Goal: Information Seeking & Learning: Learn about a topic

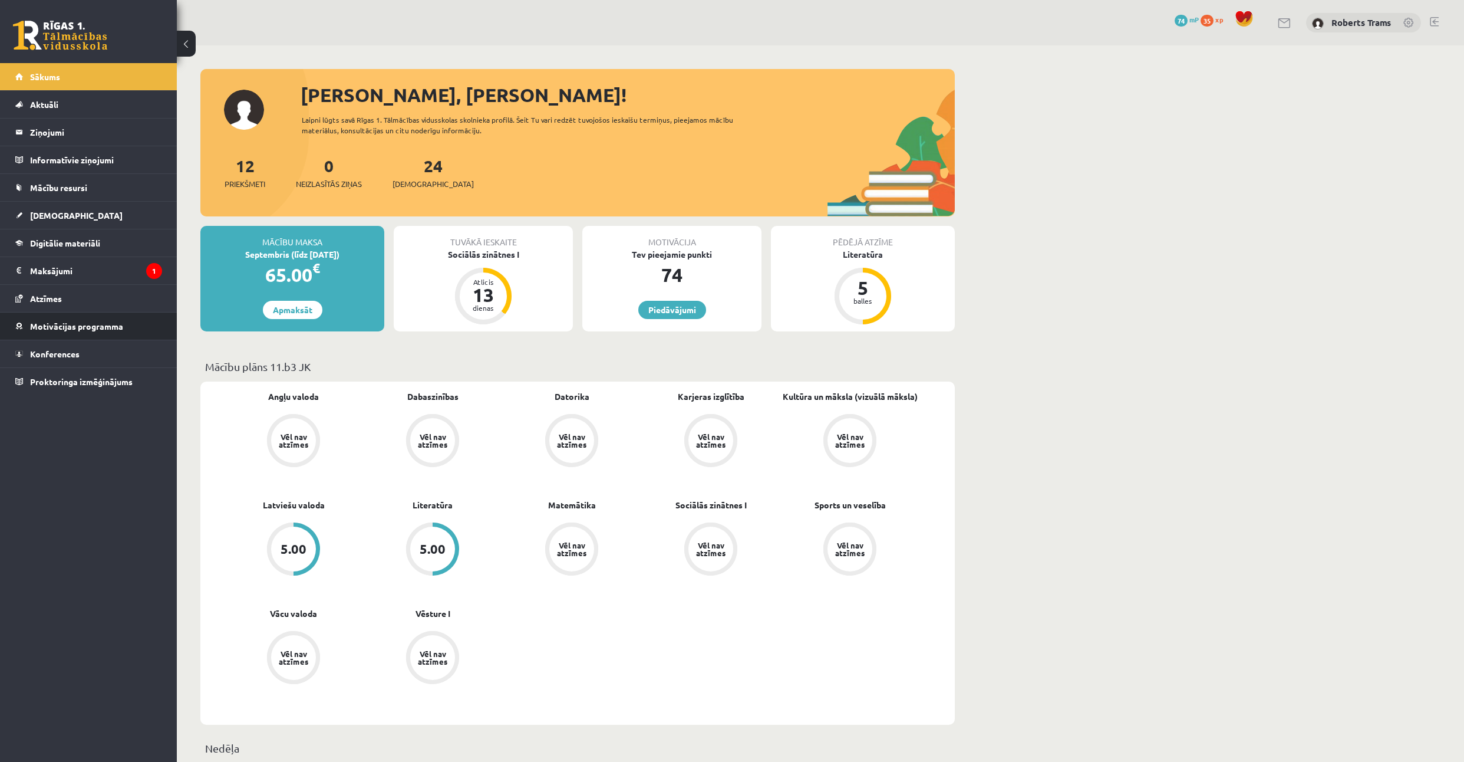
drag, startPoint x: 72, startPoint y: 284, endPoint x: 0, endPoint y: 336, distance: 89.0
drag, startPoint x: 75, startPoint y: 326, endPoint x: 100, endPoint y: 274, distance: 57.5
click at [67, 101] on link "Aktuāli" at bounding box center [88, 104] width 147 height 27
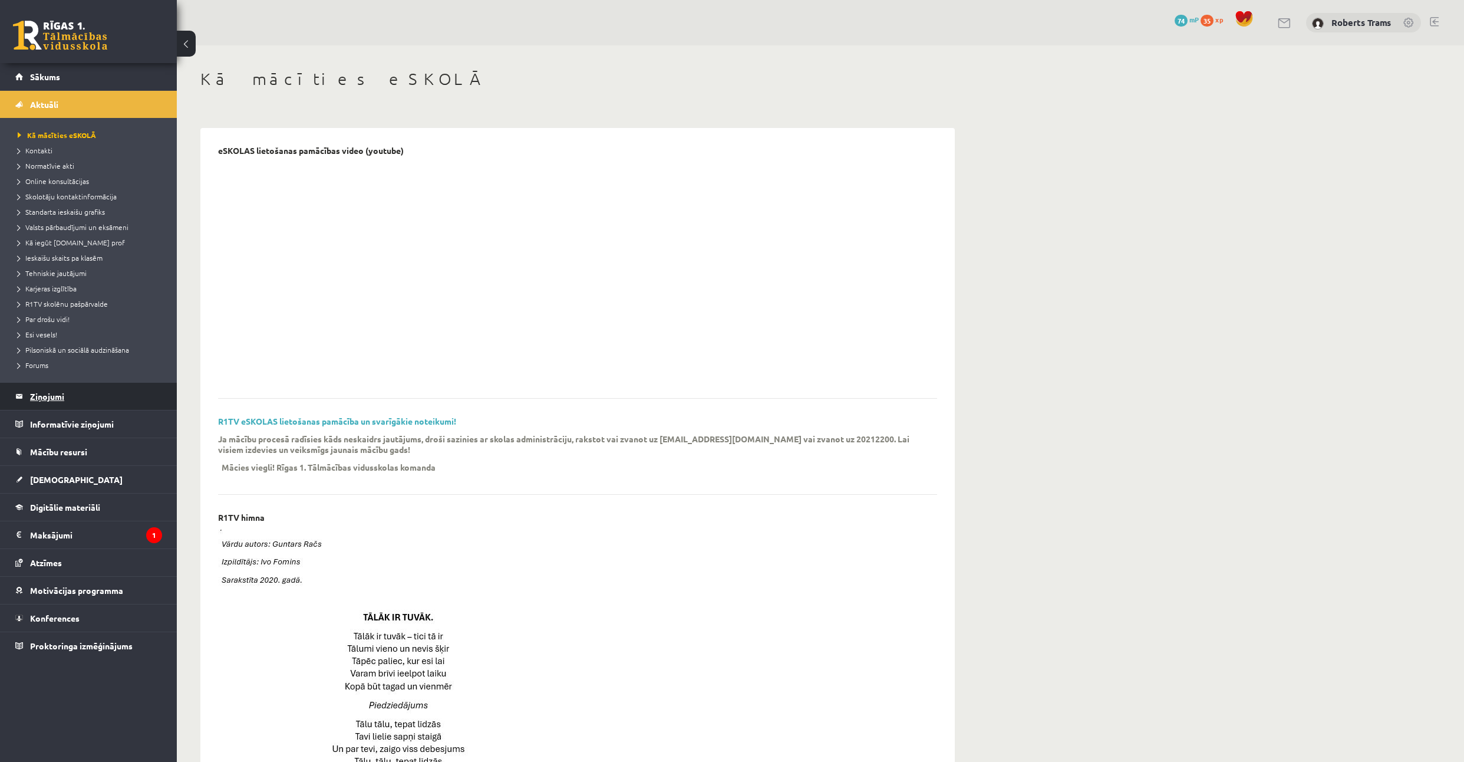
click at [37, 402] on legend "Ziņojumi 0" at bounding box center [96, 396] width 132 height 27
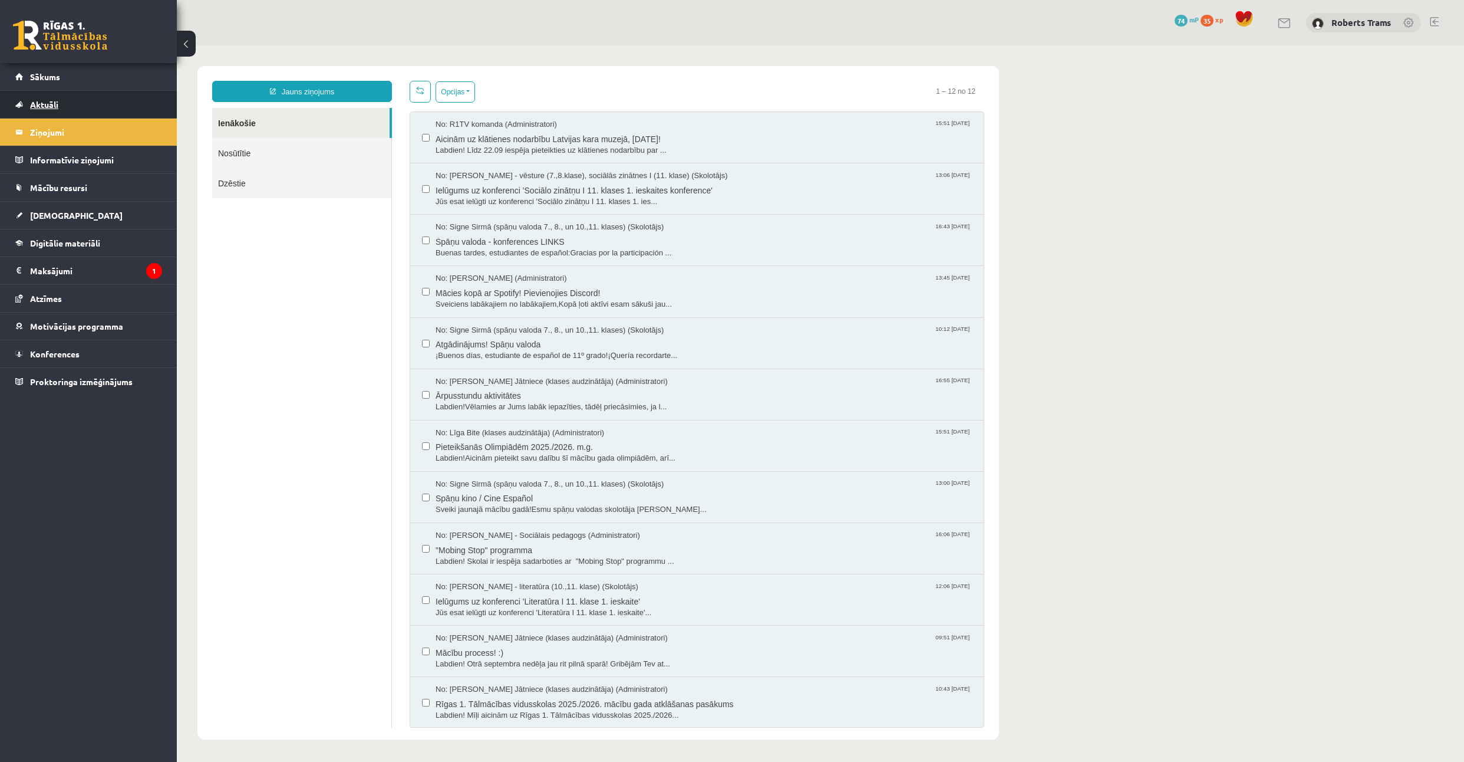
click at [45, 93] on link "Aktuāli" at bounding box center [88, 104] width 147 height 27
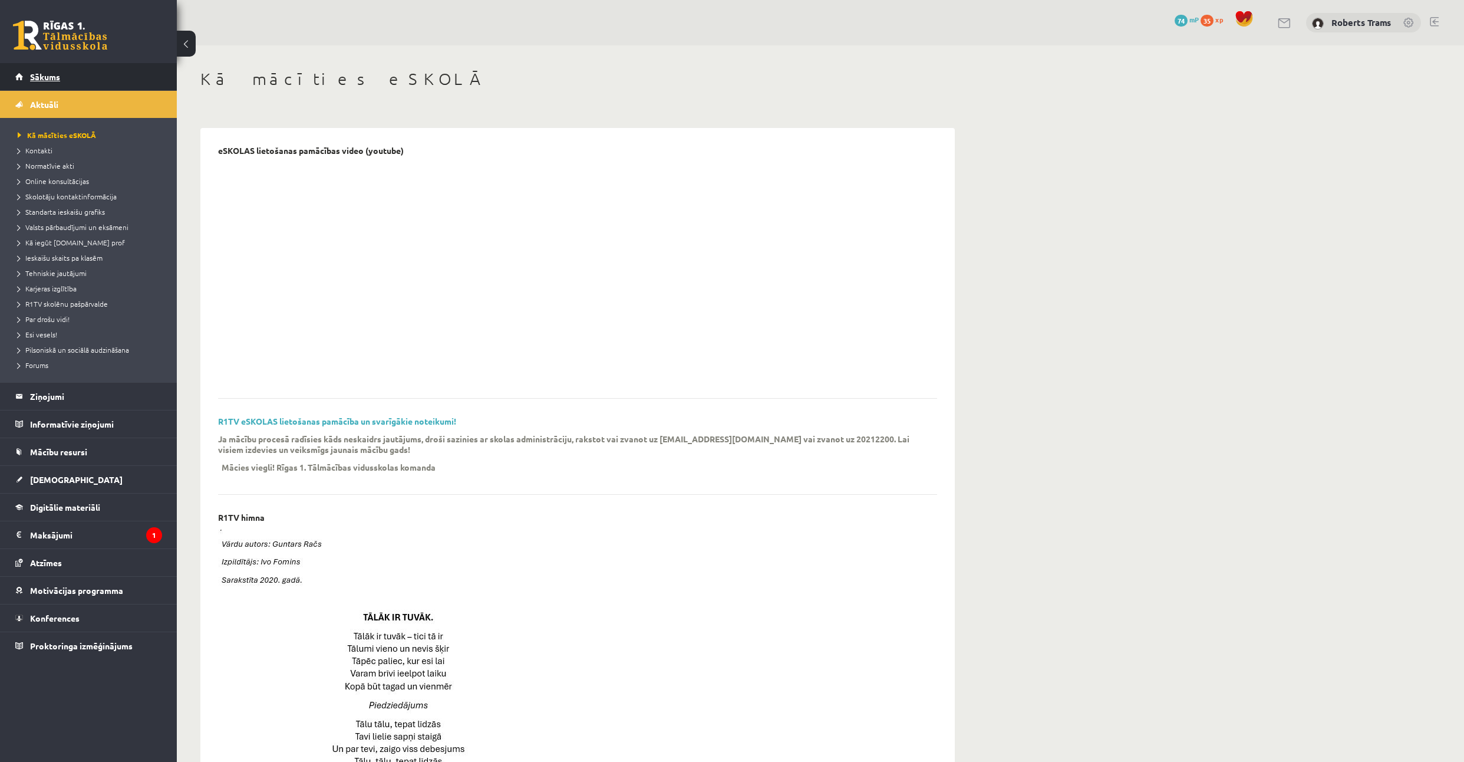
click at [48, 79] on span "Sākums" at bounding box center [45, 76] width 30 height 11
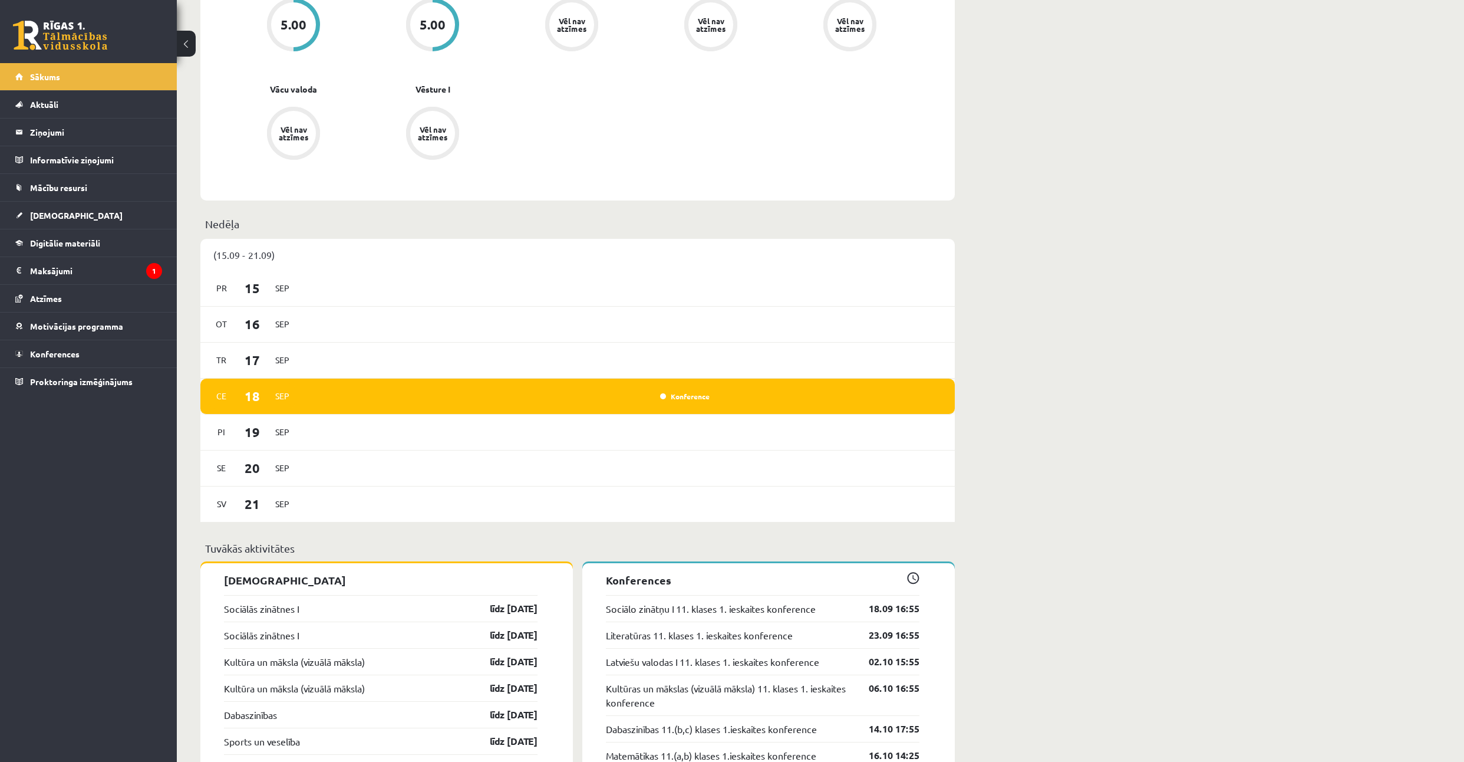
scroll to position [550, 0]
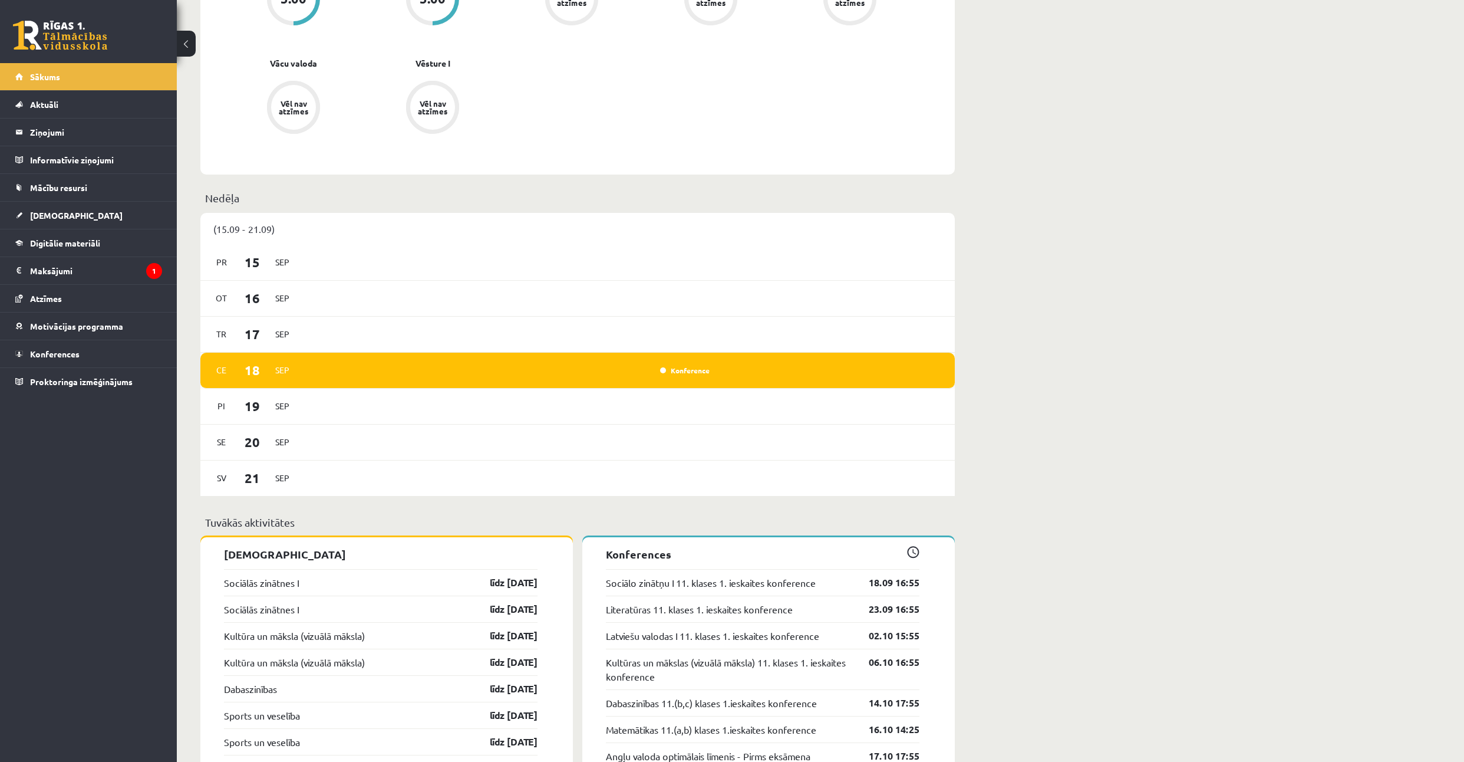
click at [690, 368] on div "Konference" at bounding box center [683, 370] width 59 height 12
click at [685, 369] on link "Konference" at bounding box center [685, 369] width 50 height 9
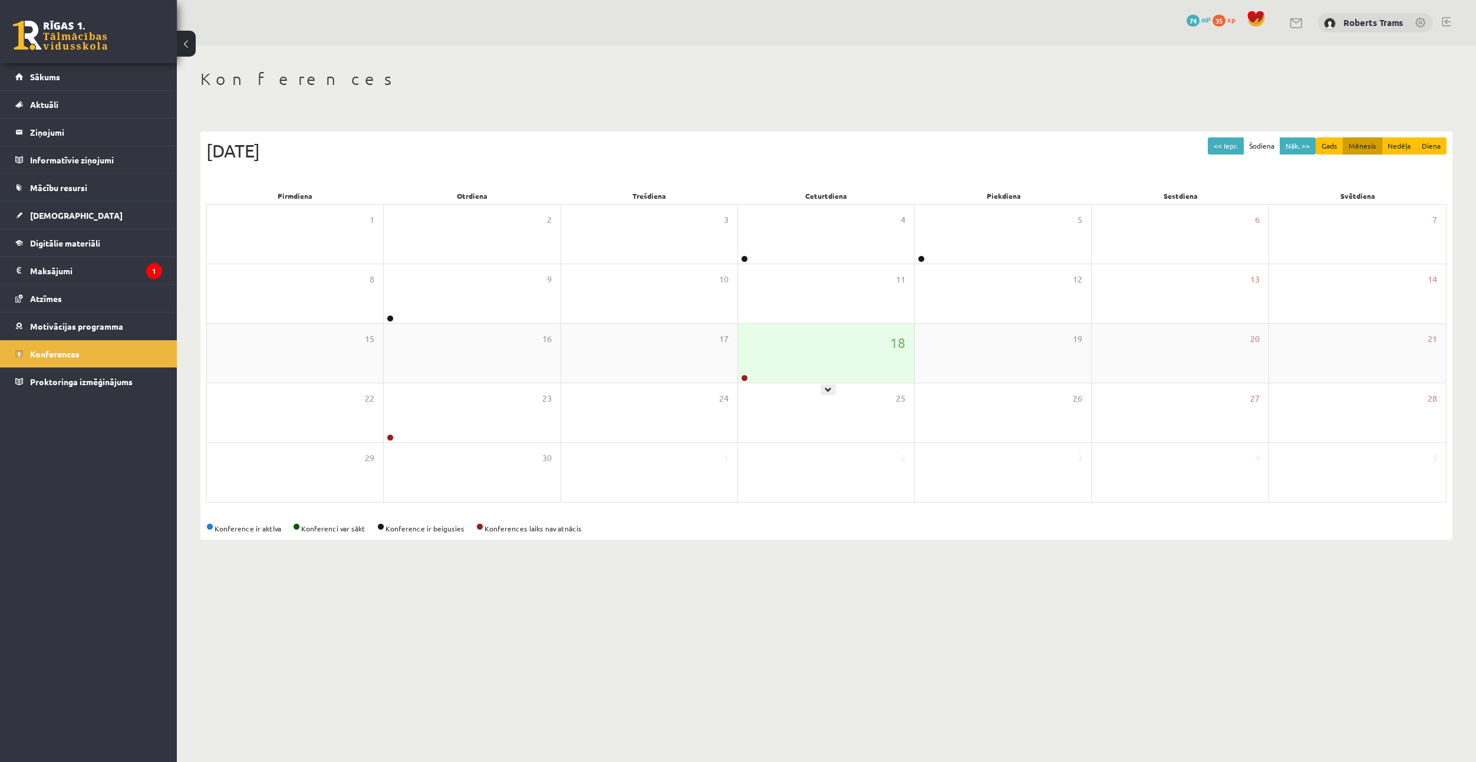
click at [829, 375] on div "18" at bounding box center [826, 353] width 176 height 59
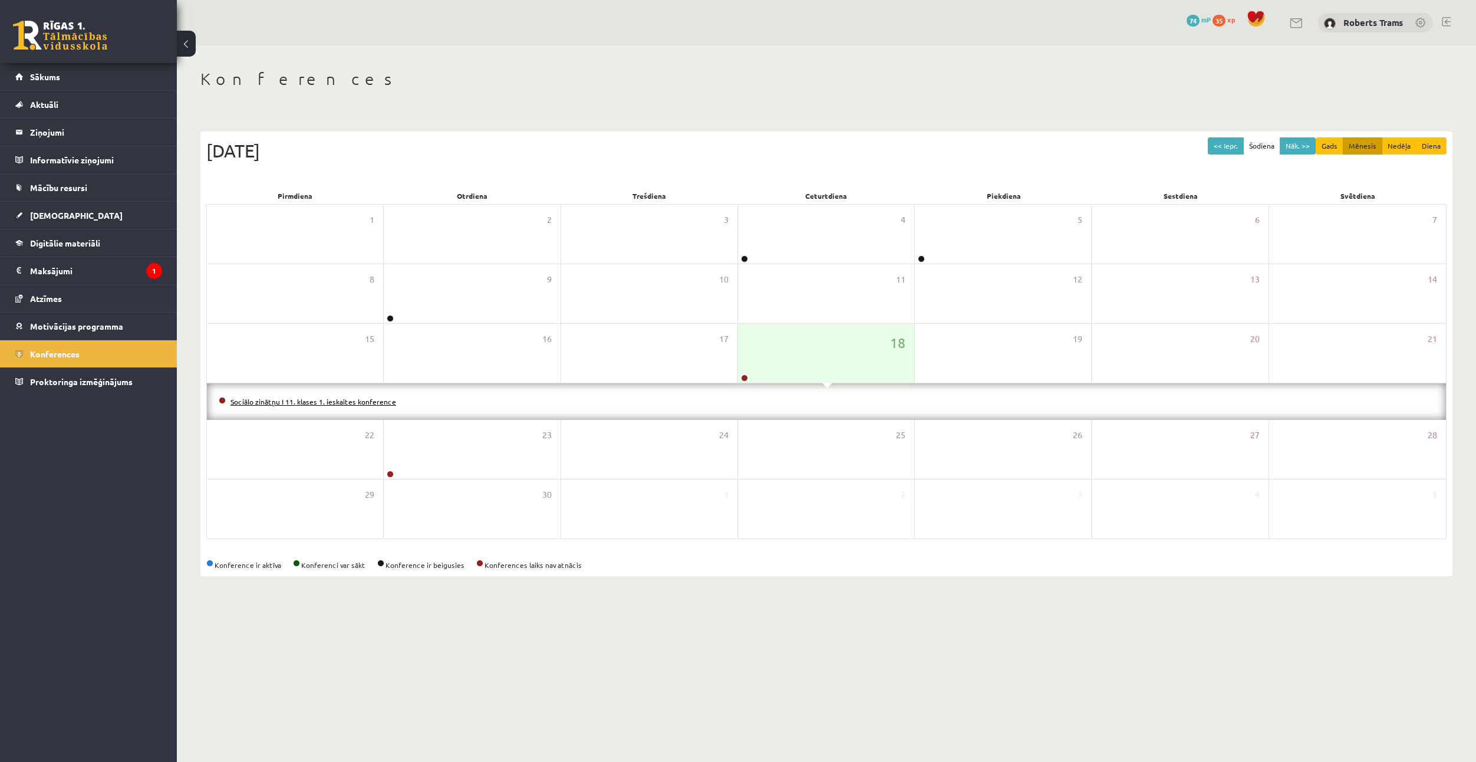
click at [306, 401] on link "Sociālo zinātņu I 11. klases 1. ieskaites konference" at bounding box center [313, 401] width 166 height 9
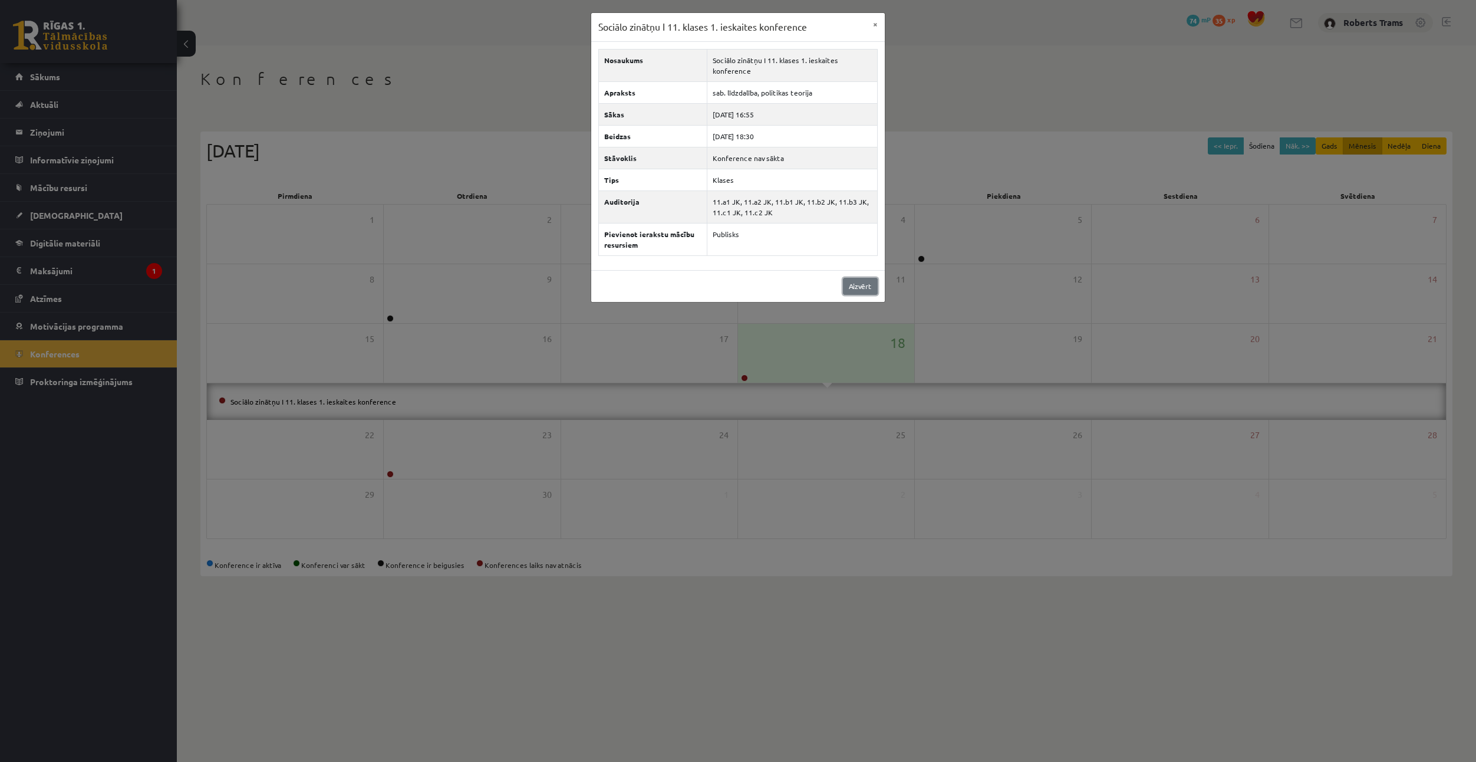
click at [845, 286] on link "Aizvērt" at bounding box center [860, 286] width 35 height 17
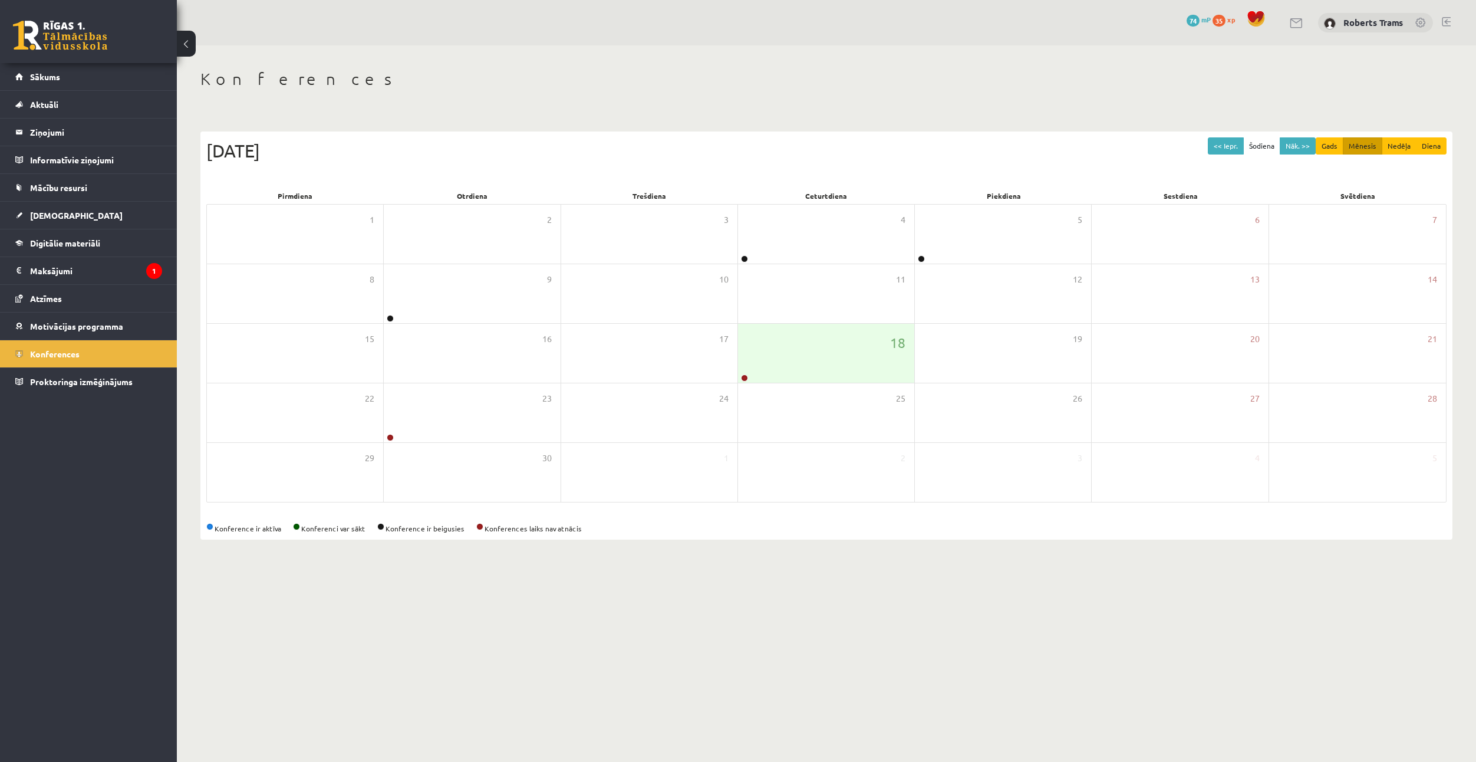
drag, startPoint x: 459, startPoint y: 211, endPoint x: 429, endPoint y: 1, distance: 211.9
click at [819, 328] on div "18" at bounding box center [826, 353] width 176 height 59
